Goal: Find specific page/section: Find specific page/section

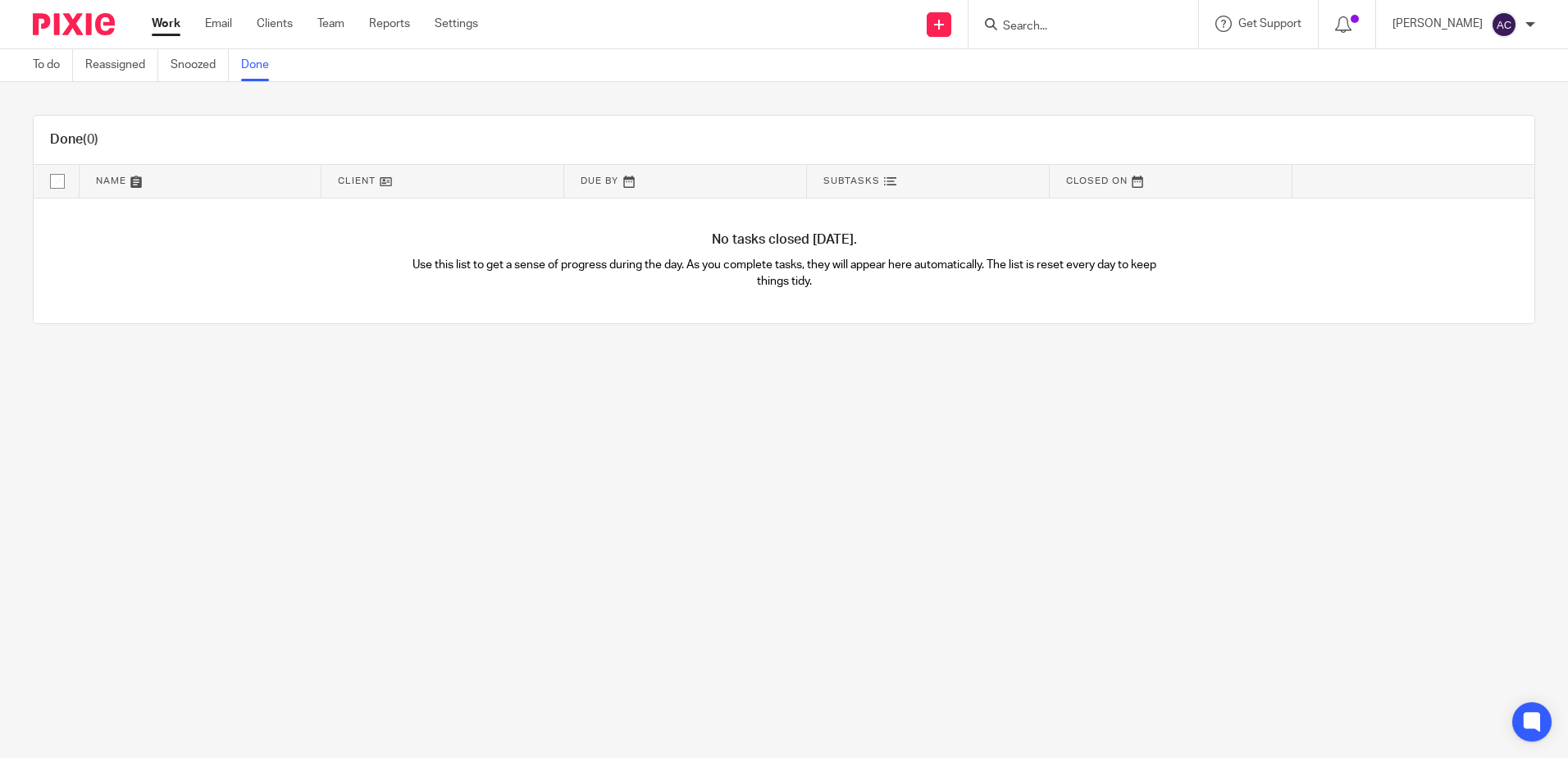
click at [1094, 24] on input "Search" at bounding box center [1074, 27] width 147 height 15
type input "ptn"
click at [1176, 16] on button "reset" at bounding box center [1167, 22] width 16 height 16
click at [1114, 28] on input "Search" at bounding box center [1064, 27] width 147 height 15
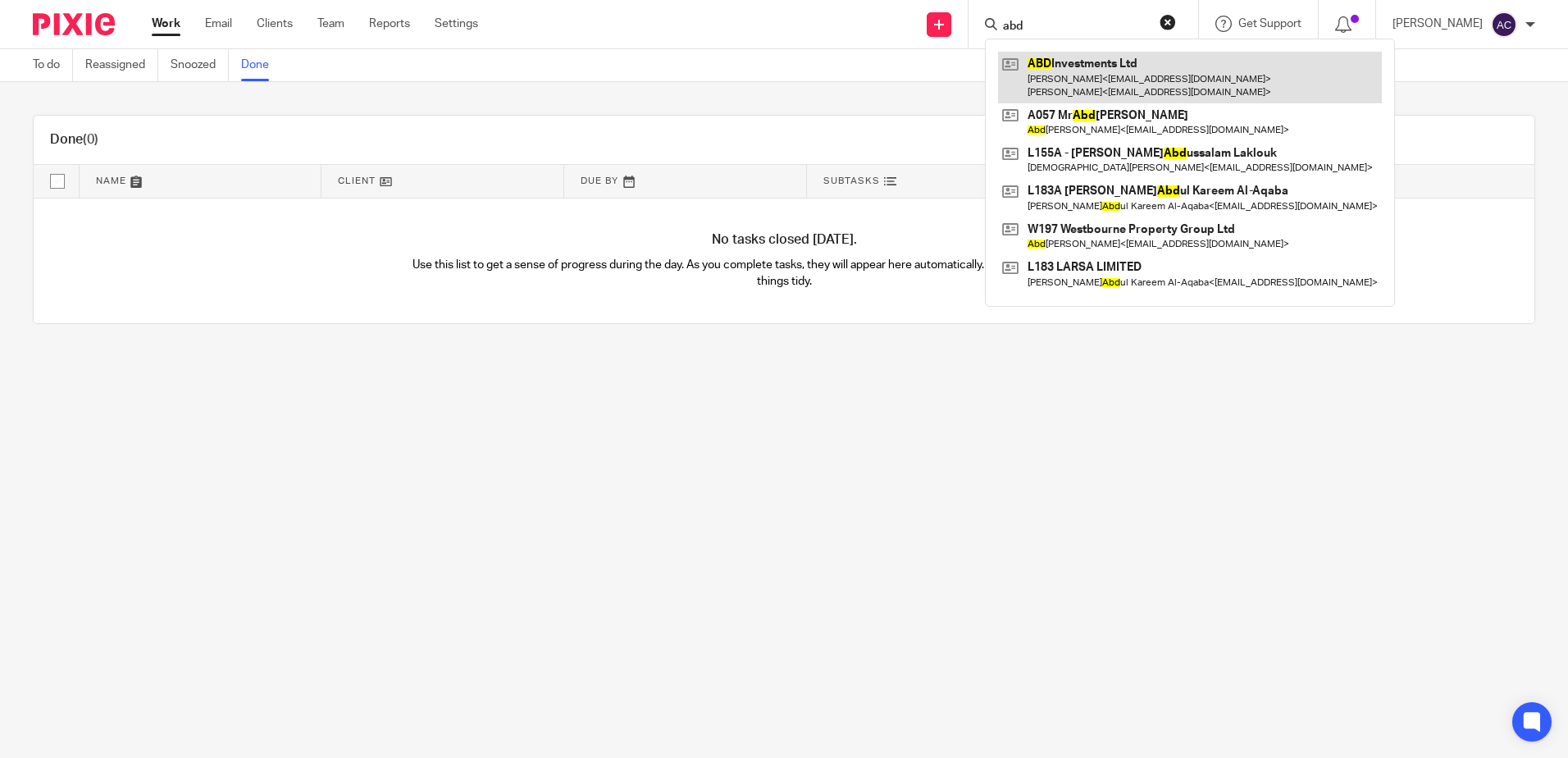
type input "abd"
click at [1156, 78] on link at bounding box center [1189, 77] width 384 height 50
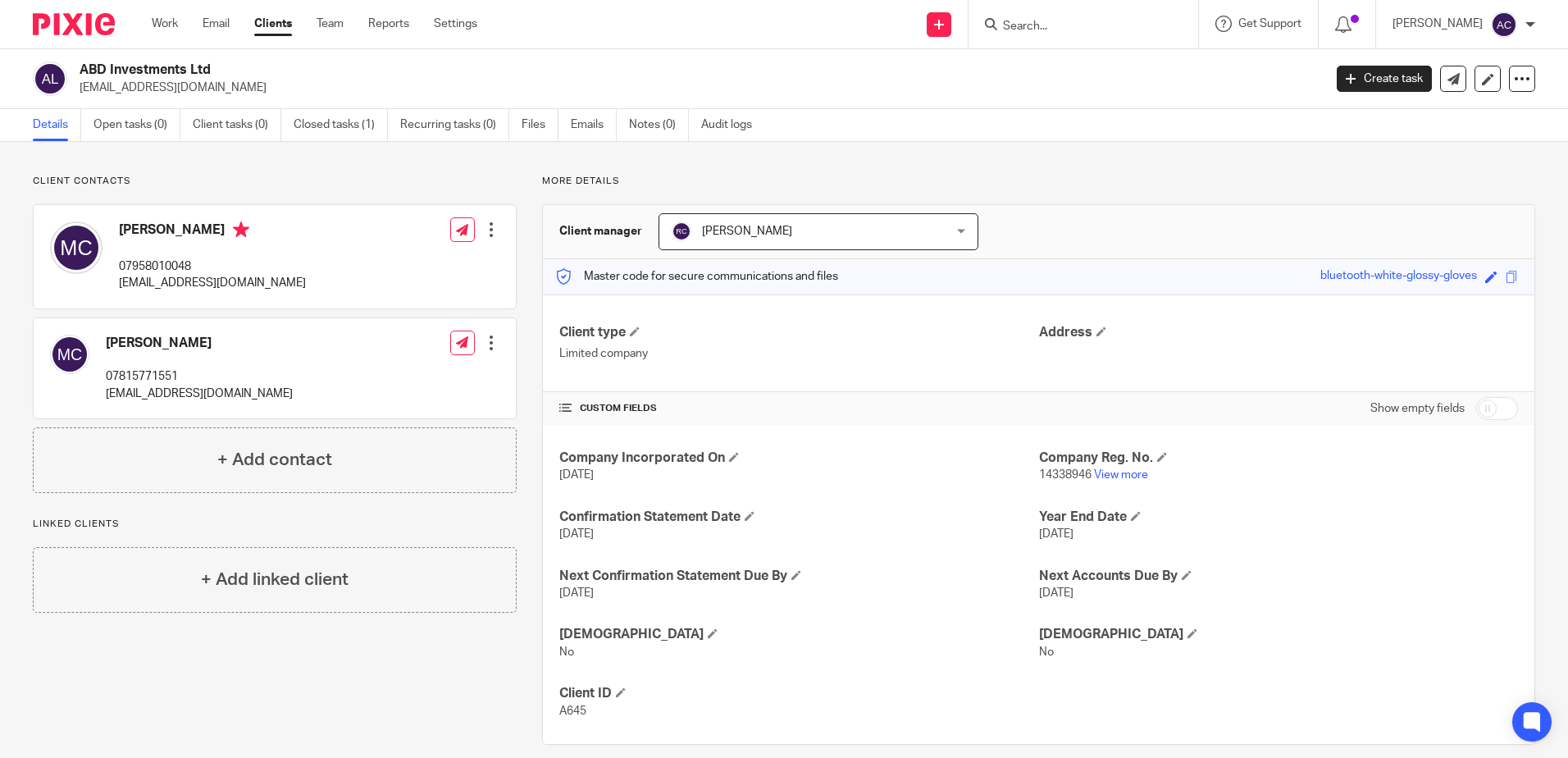
click at [1091, 15] on form at bounding box center [1089, 24] width 175 height 20
click at [1079, 22] on input "Search" at bounding box center [1074, 27] width 147 height 15
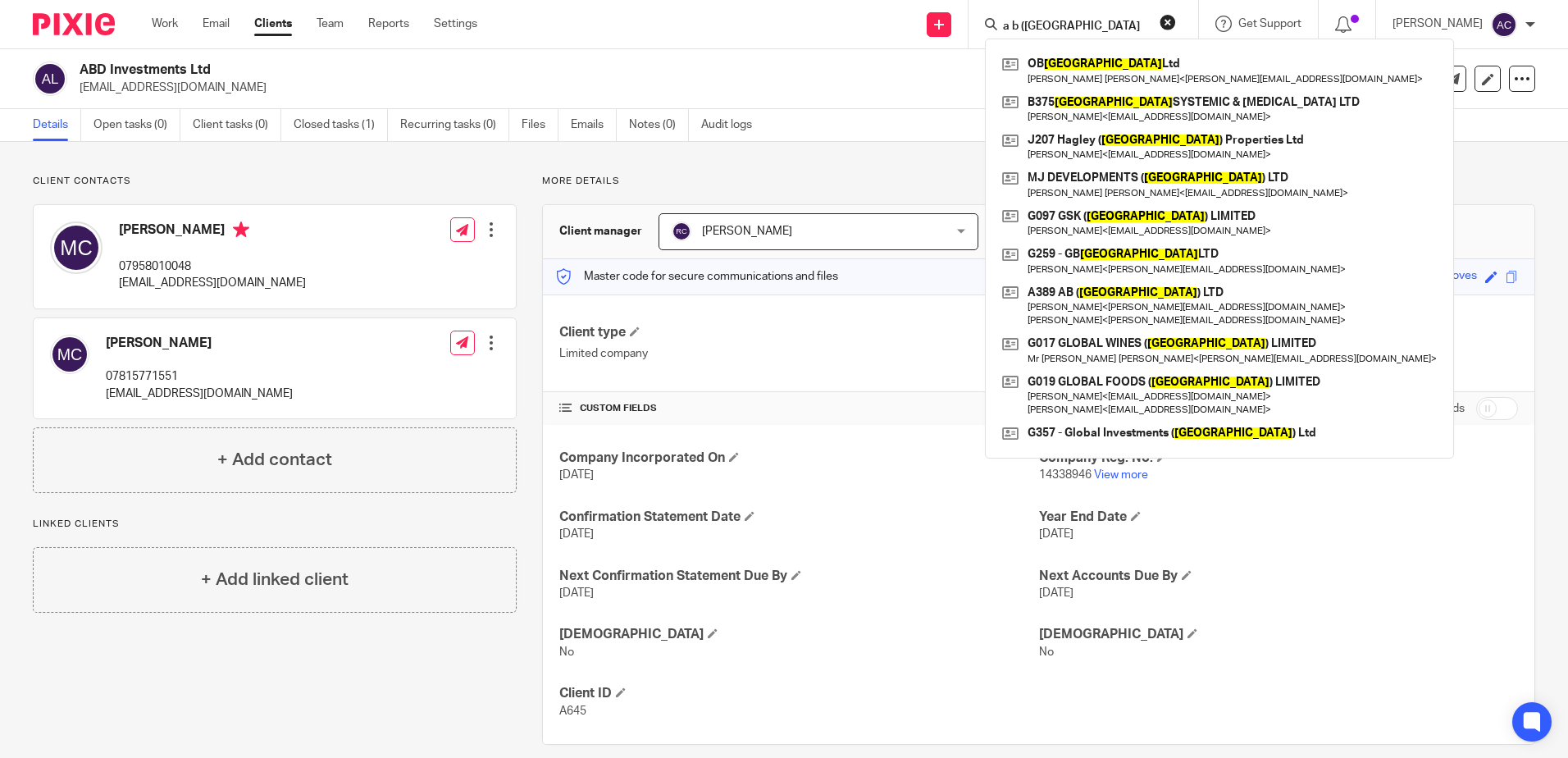
type input "a b ([GEOGRAPHIC_DATA])"
drag, startPoint x: 1043, startPoint y: 34, endPoint x: 993, endPoint y: 39, distance: 50.2
click at [993, 39] on div "Send new email Create task Add client Request signature a b ([GEOGRAPHIC_DATA])…" at bounding box center [1035, 24] width 1066 height 49
type input "([GEOGRAPHIC_DATA])"
click at [1176, 19] on button "reset" at bounding box center [1167, 22] width 16 height 16
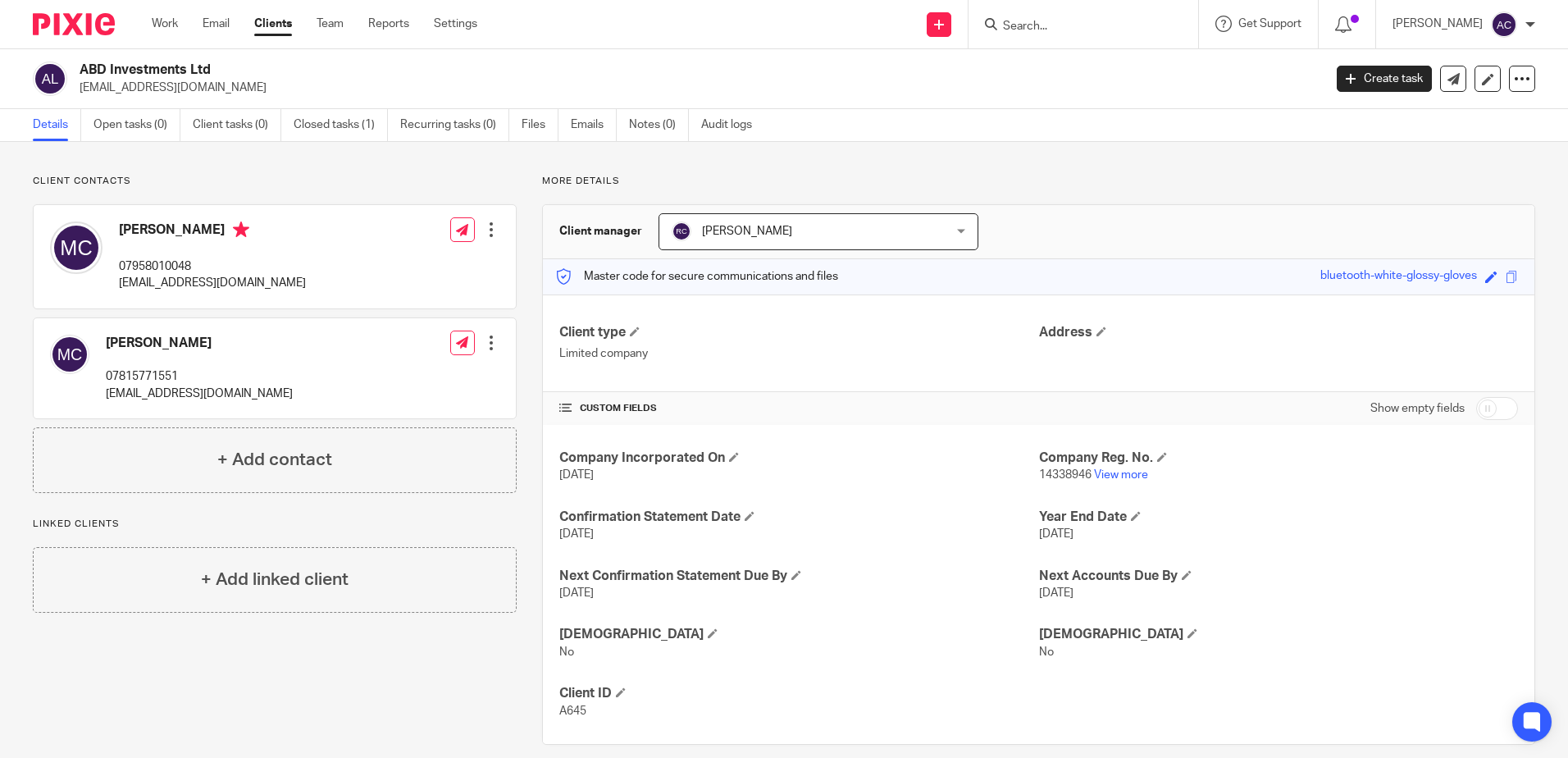
click at [1083, 29] on input "Search" at bounding box center [1074, 27] width 147 height 15
type input "amarnath"
